Goal: Information Seeking & Learning: Learn about a topic

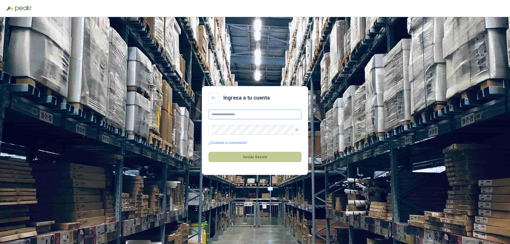
type input "**********"
click at [253, 157] on button "Iniciar Sesión" at bounding box center [254, 157] width 93 height 10
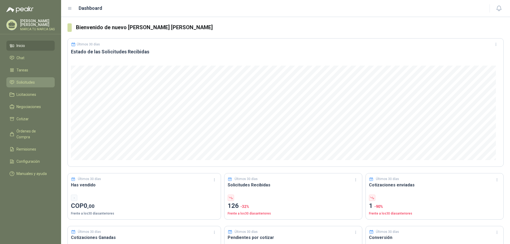
click at [25, 79] on span "Solicitudes" at bounding box center [25, 82] width 18 height 6
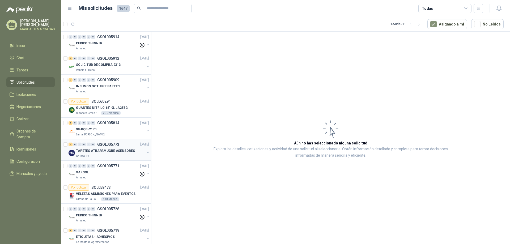
click at [101, 144] on p "GSOL005773" at bounding box center [108, 145] width 22 height 4
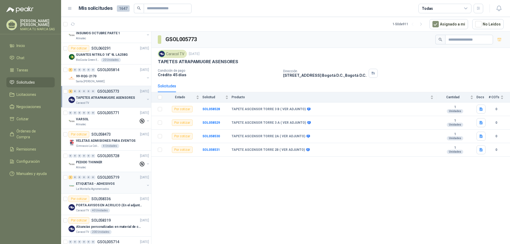
scroll to position [80, 0]
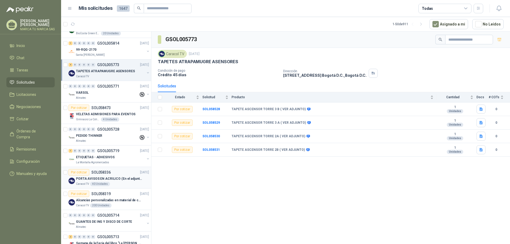
click at [123, 177] on p "PORTA AVISOS EN ACRILICO (En el adjunto mas informacion)" at bounding box center [109, 178] width 66 height 5
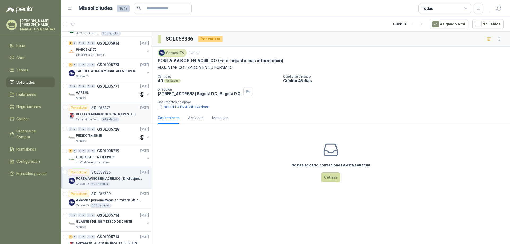
scroll to position [106, 0]
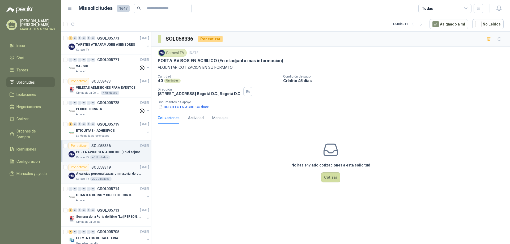
click at [108, 174] on p "Alcancías personalizadas en material de cerámica (VER ADJUNTO)" at bounding box center [109, 173] width 66 height 5
click at [112, 152] on p "PORTA AVISOS EN ACRILICO (En el adjunto mas informacion)" at bounding box center [109, 152] width 66 height 5
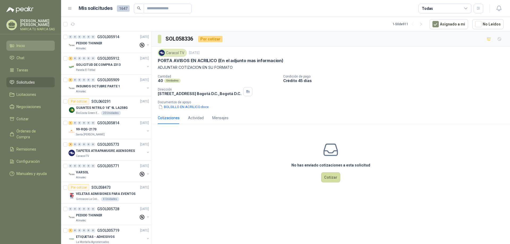
click at [28, 43] on li "Inicio" at bounding box center [31, 46] width 42 height 6
